Goal: Communication & Community: Answer question/provide support

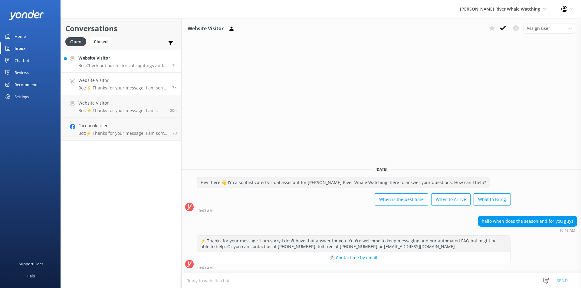
click at [142, 65] on p "Bot: Check out our historical sightings and see what wildlife you’re most likel…" at bounding box center [122, 65] width 89 height 5
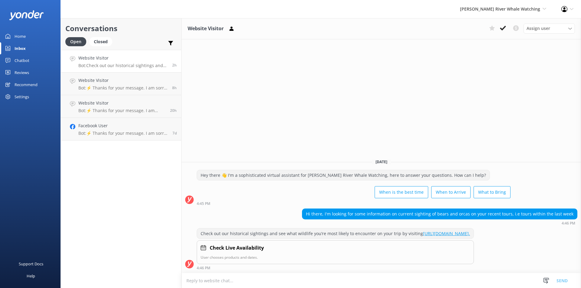
click at [137, 61] on h4 "Website Visitor" at bounding box center [122, 58] width 89 height 7
click at [423, 235] on link "[URL][DOMAIN_NAME]." at bounding box center [446, 234] width 47 height 6
click at [500, 28] on icon at bounding box center [503, 28] width 6 height 6
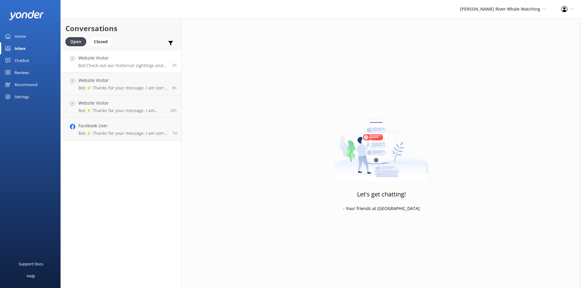
click at [120, 58] on h4 "Website Visitor" at bounding box center [122, 58] width 89 height 7
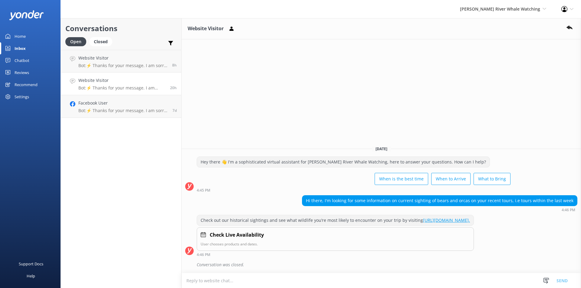
drag, startPoint x: 111, startPoint y: 84, endPoint x: 117, endPoint y: 76, distance: 9.3
click at [111, 84] on h4 "Website Visitor" at bounding box center [121, 80] width 87 height 7
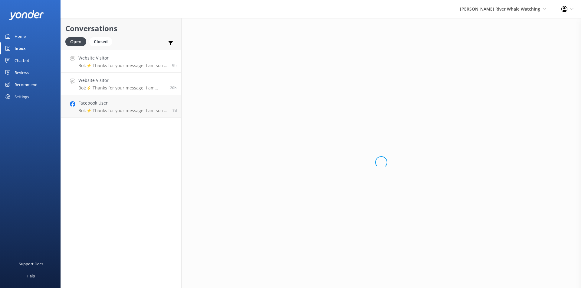
click at [122, 65] on p "Bot: ⚡ Thanks for your message. I am sorry I don't have that answer for you. Yo…" at bounding box center [122, 65] width 89 height 5
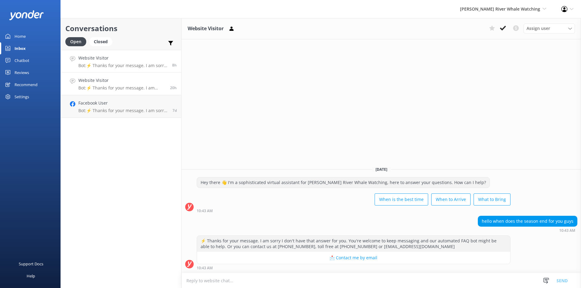
click at [118, 81] on h4 "Website Visitor" at bounding box center [121, 80] width 87 height 7
click at [130, 70] on link "Website Visitor Bot: ⚡ Thanks for your message. I am sorry I don't have that an…" at bounding box center [121, 61] width 120 height 23
click at [114, 80] on h4 "Website Visitor" at bounding box center [121, 80] width 87 height 7
click at [113, 109] on p "Bot: ⚡ Thanks for your message. I am sorry I don't have that answer for you. Yo…" at bounding box center [123, 110] width 90 height 5
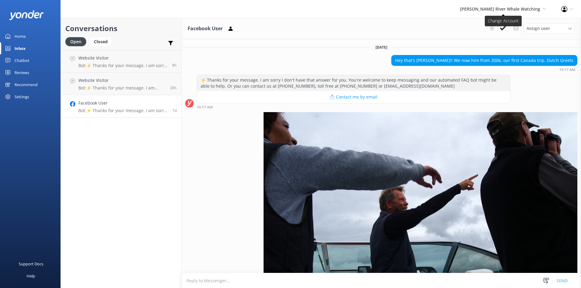
click at [506, 9] on span "[PERSON_NAME] River Whale Watching" at bounding box center [500, 9] width 80 height 6
click at [512, 25] on link "Wildcoast Adventures" at bounding box center [524, 26] width 61 height 15
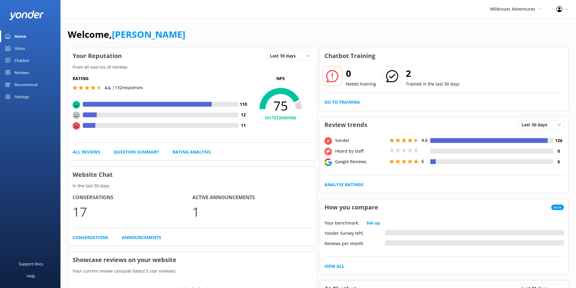
click at [14, 49] on link "Inbox" at bounding box center [30, 48] width 61 height 12
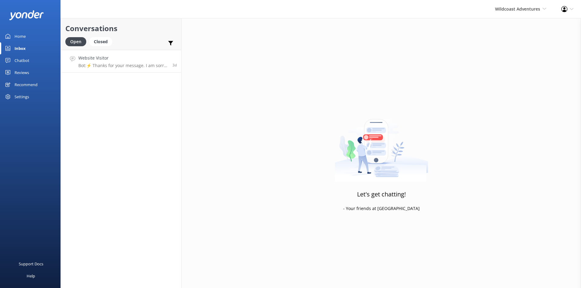
click at [129, 65] on p "Bot: ⚡ Thanks for your message. I am sorry I don't have that answer for you. Yo…" at bounding box center [123, 65] width 90 height 5
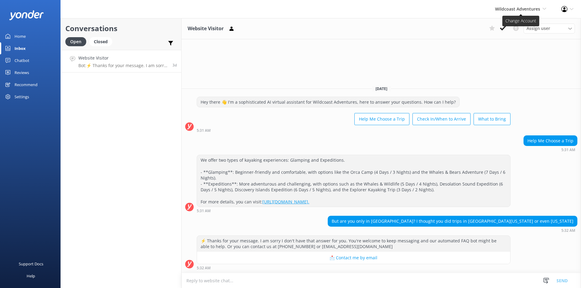
click at [514, 9] on span "Wildcoast Adventures" at bounding box center [517, 9] width 45 height 6
click at [515, 43] on link "[PERSON_NAME] River Whale Watching" at bounding box center [524, 43] width 61 height 20
